Goal: Download file/media

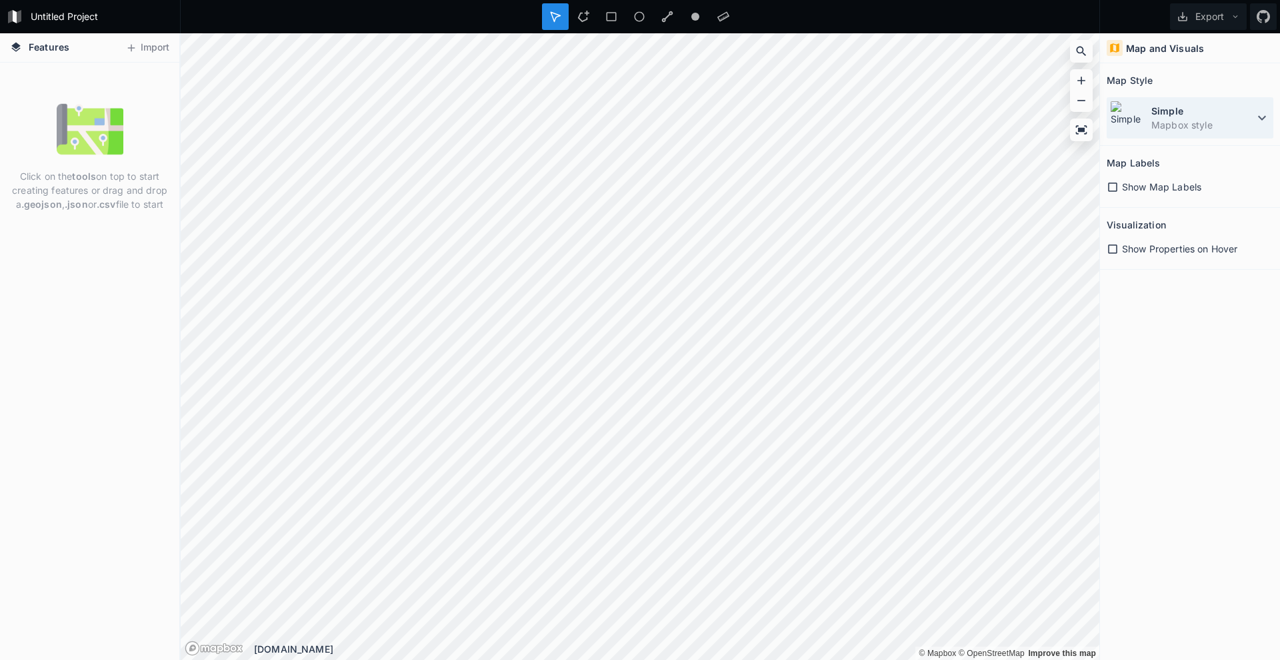
click at [1218, 120] on dd "Mapbox style" at bounding box center [1202, 125] width 103 height 14
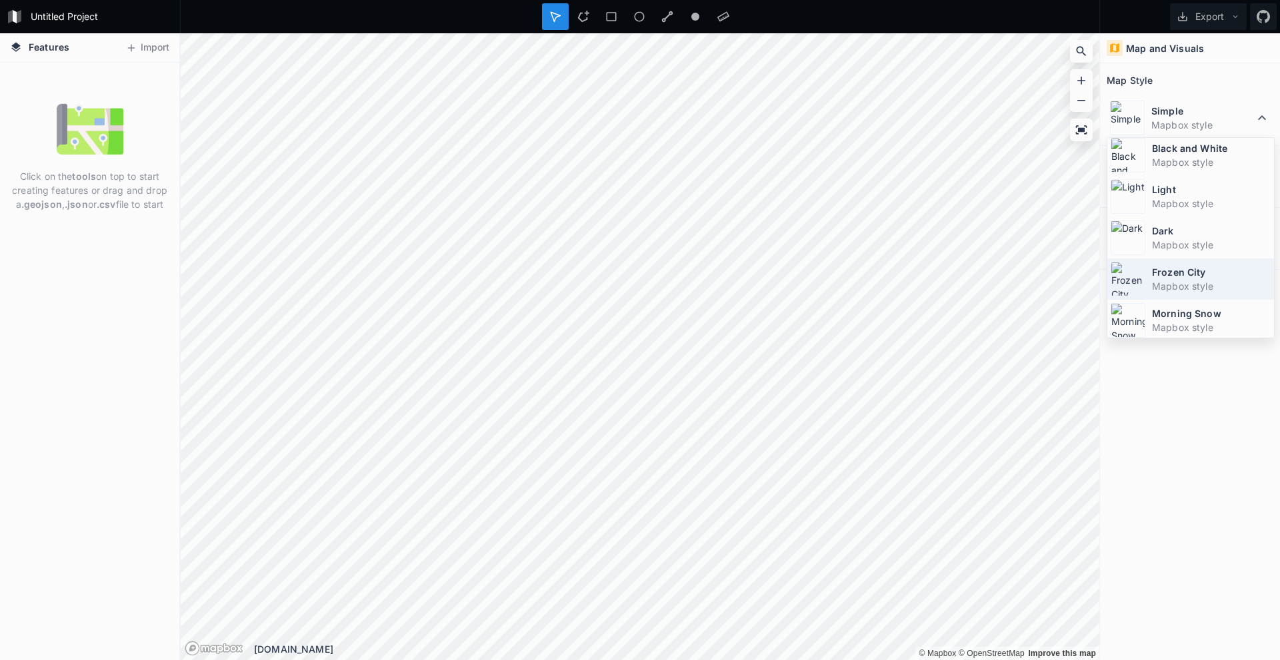
scroll to position [89, 0]
click at [1206, 265] on dt "Frozen City" at bounding box center [1211, 269] width 119 height 14
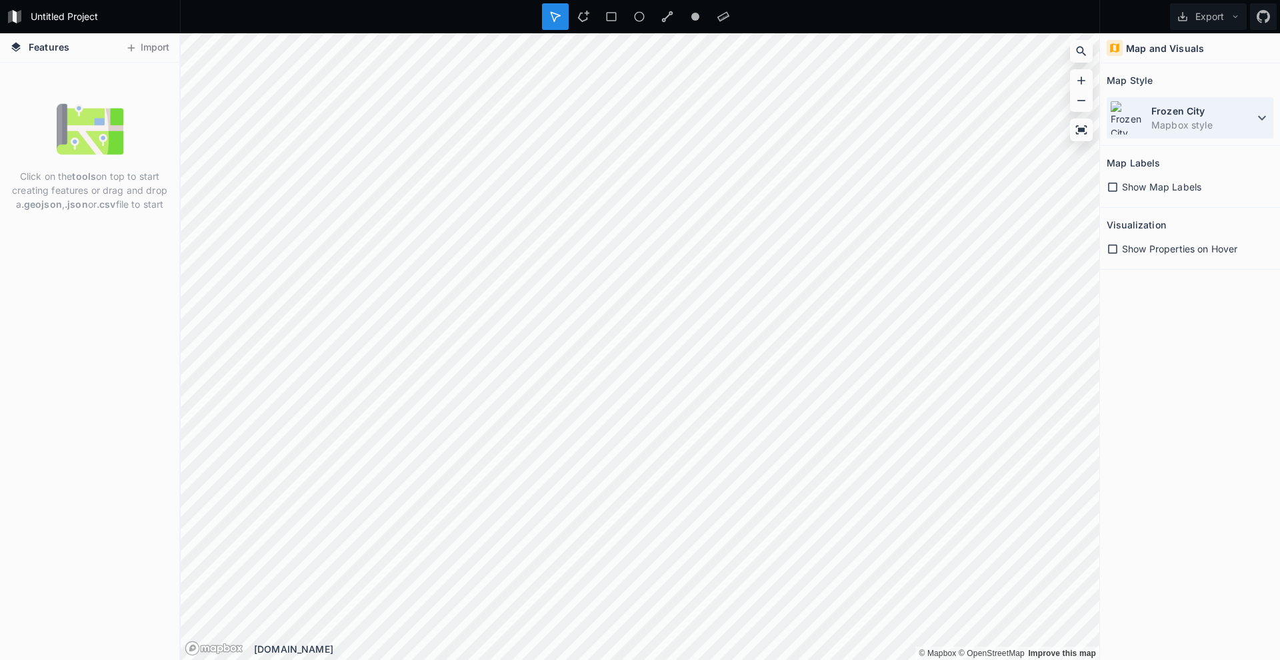
click at [1193, 121] on dd "Mapbox style" at bounding box center [1202, 125] width 103 height 14
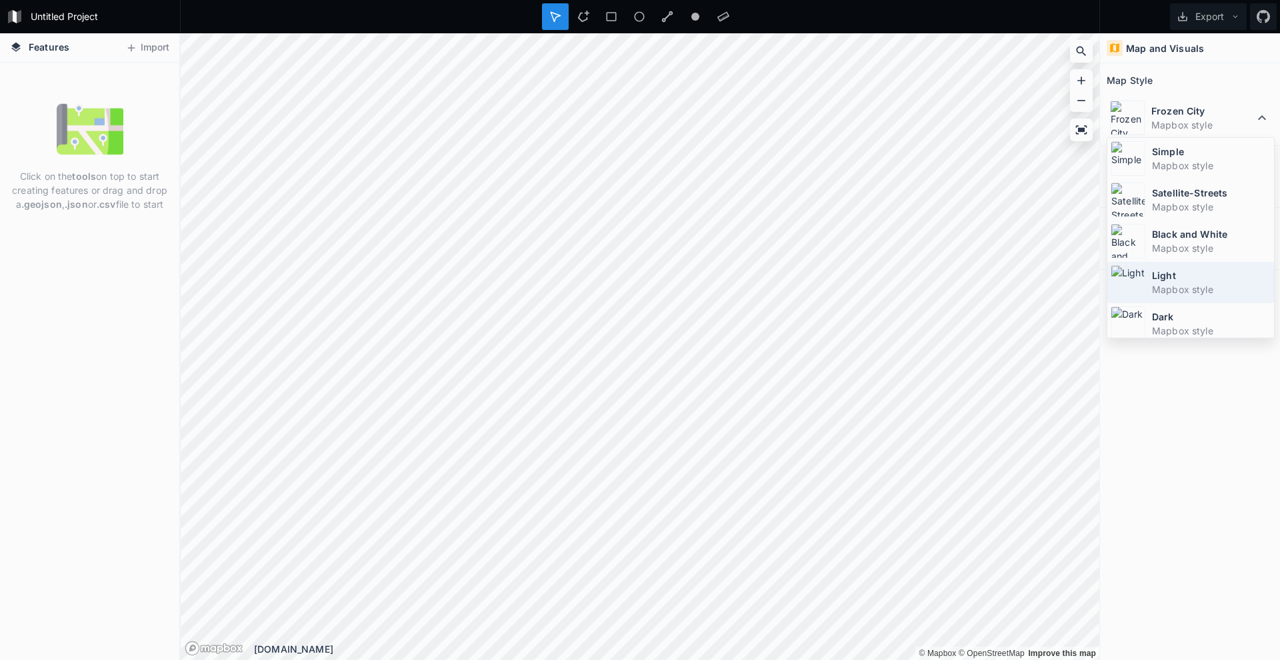
click at [1181, 286] on dd "Mapbox style" at bounding box center [1211, 290] width 119 height 14
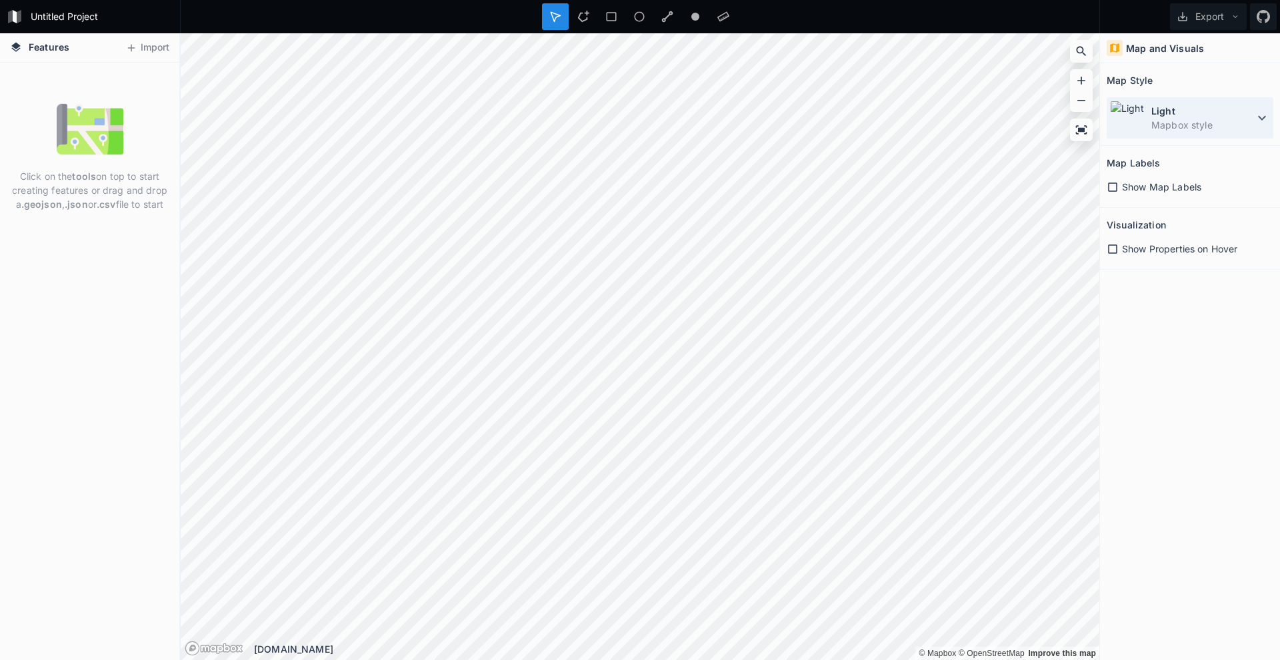
click at [1196, 123] on dd "Mapbox style" at bounding box center [1202, 125] width 103 height 14
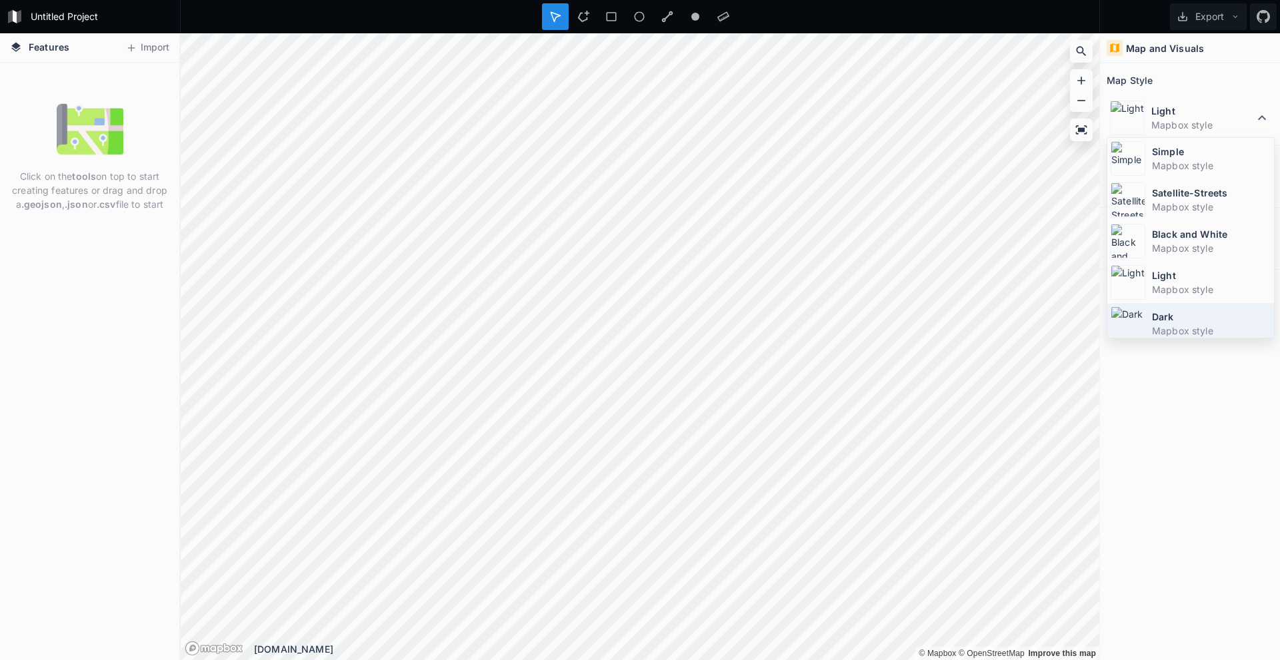
click at [1187, 317] on dt "Dark" at bounding box center [1211, 317] width 119 height 14
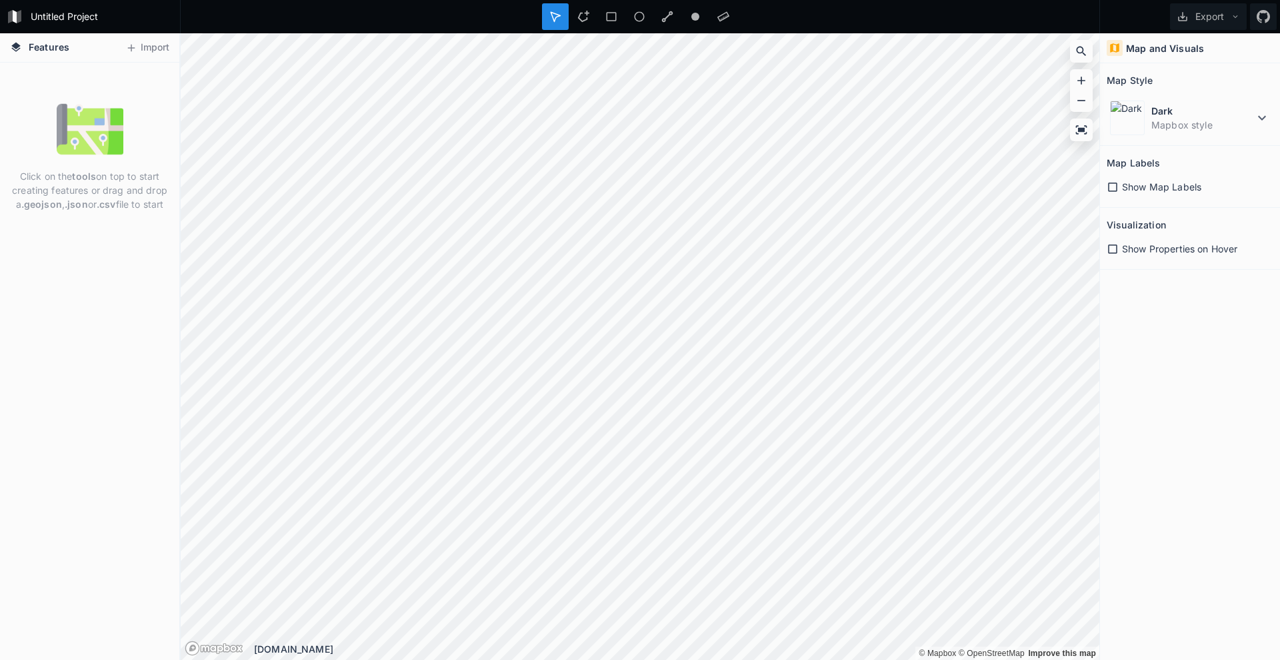
click at [1128, 189] on span "Show Map Labels" at bounding box center [1161, 187] width 79 height 14
click at [1148, 187] on span "Show Map Labels" at bounding box center [1161, 187] width 79 height 14
click at [1138, 249] on span "Show Properties on Hover" at bounding box center [1179, 249] width 115 height 14
click at [598, 15] on div at bounding box center [611, 16] width 27 height 27
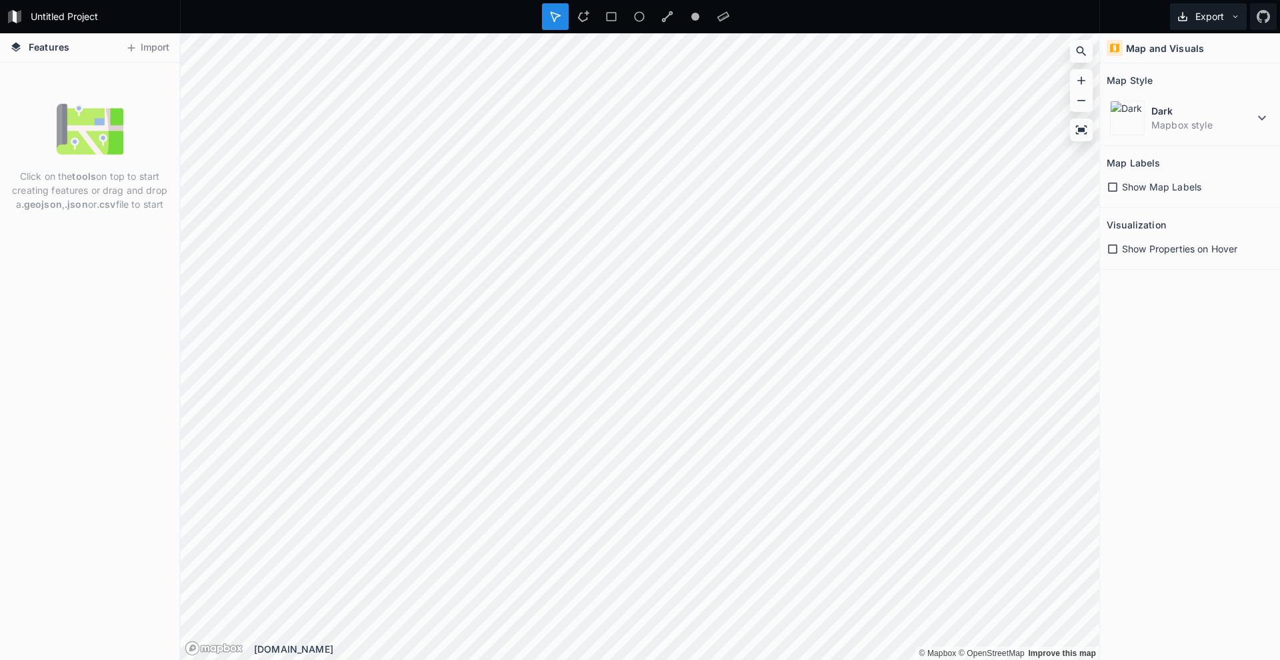
click at [1229, 19] on button "Export" at bounding box center [1208, 16] width 77 height 27
click at [1080, 125] on icon at bounding box center [1080, 129] width 13 height 13
click at [1204, 121] on dd "Mapbox style" at bounding box center [1202, 125] width 103 height 14
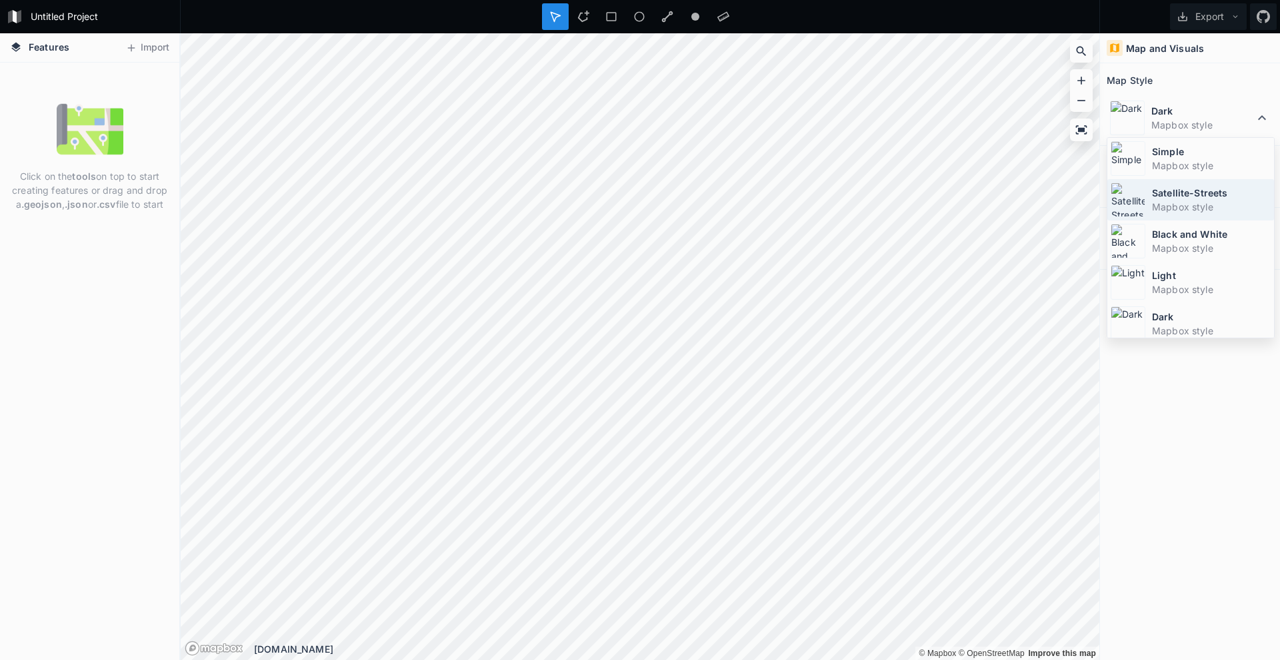
click at [1194, 212] on dd "Mapbox style" at bounding box center [1211, 207] width 119 height 14
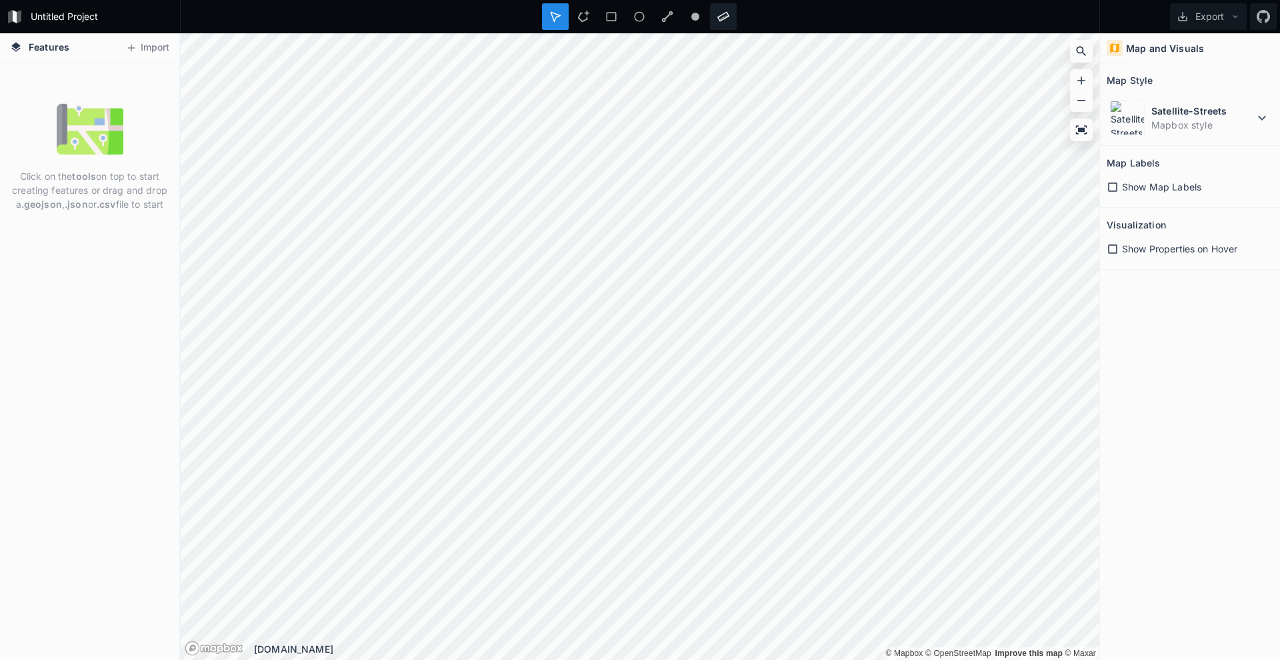
click at [713, 27] on div "Untitled Project Export Features Import Click on the tools on top to start crea…" at bounding box center [640, 330] width 1280 height 660
